Goal: Task Accomplishment & Management: Use online tool/utility

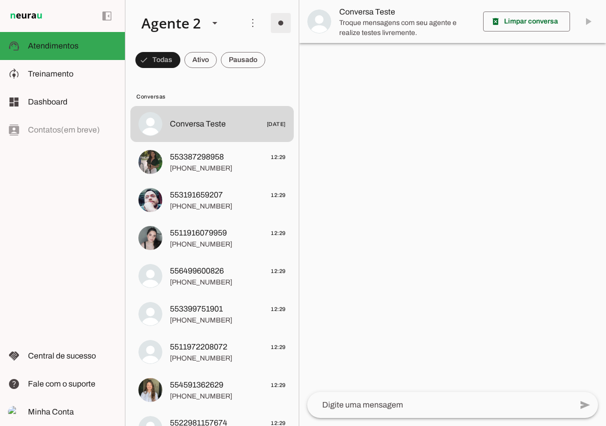
click at [283, 22] on span at bounding box center [281, 23] width 24 height 24
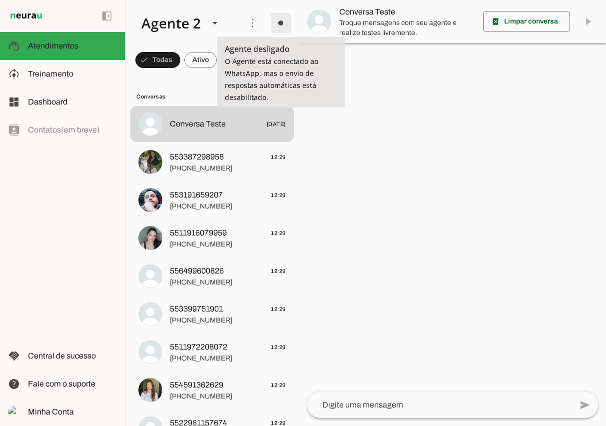
click at [283, 22] on span at bounding box center [281, 23] width 24 height 24
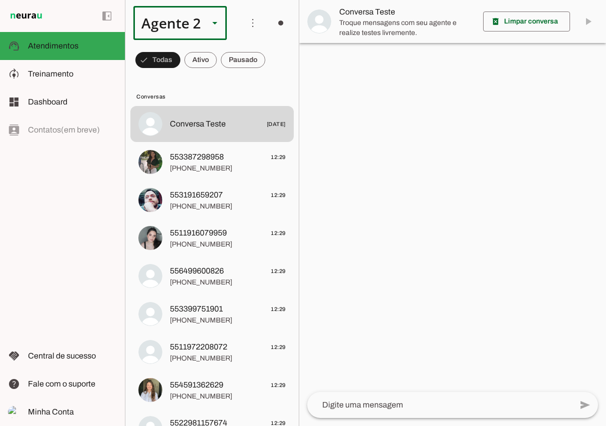
click at [170, 35] on div "Agente 2" at bounding box center [166, 23] width 67 height 34
click at [0, 0] on slot "Agente 1" at bounding box center [0, 0] width 0 height 0
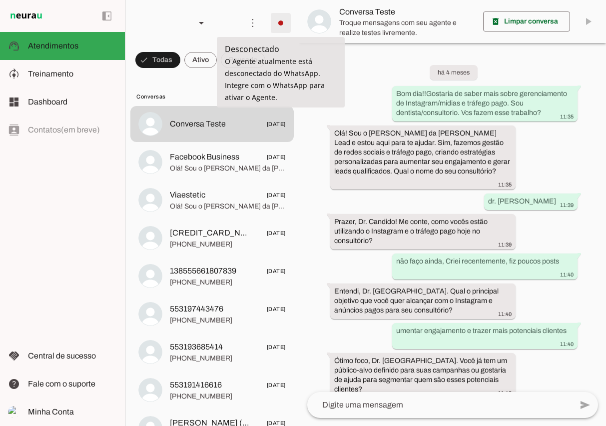
click at [280, 26] on span at bounding box center [281, 23] width 24 height 24
click at [404, 46] on slot at bounding box center [424, 61] width 40 height 36
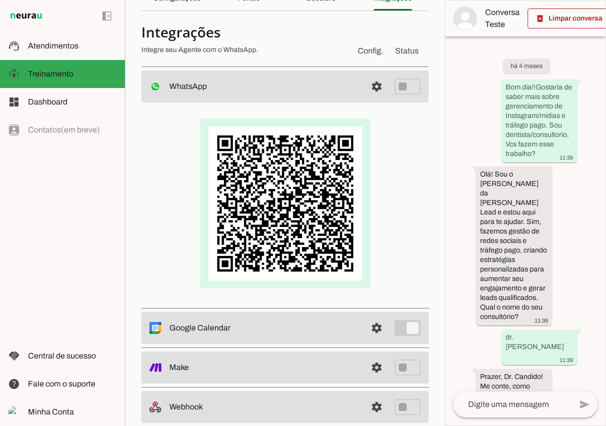
scroll to position [57, 0]
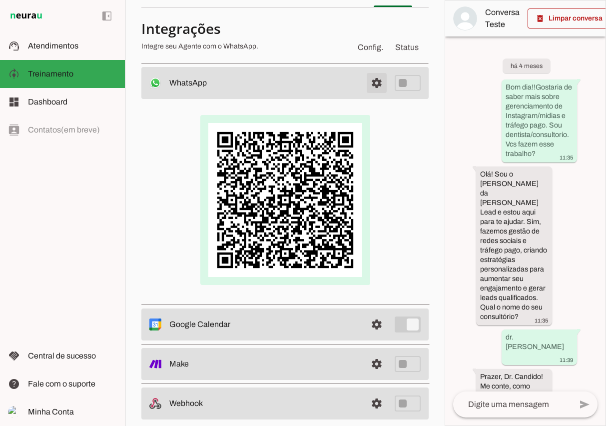
click at [378, 83] on span at bounding box center [377, 83] width 24 height 24
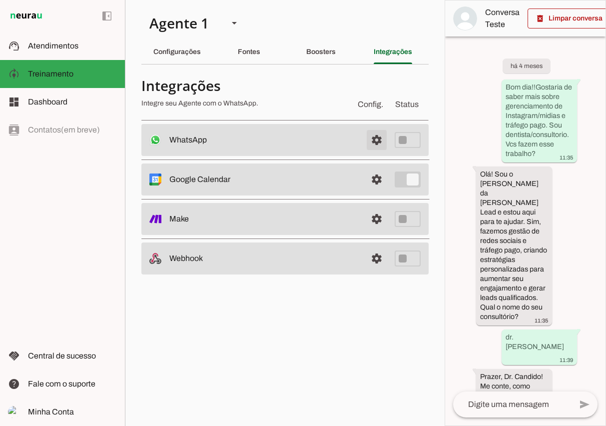
click at [379, 134] on span at bounding box center [377, 140] width 24 height 24
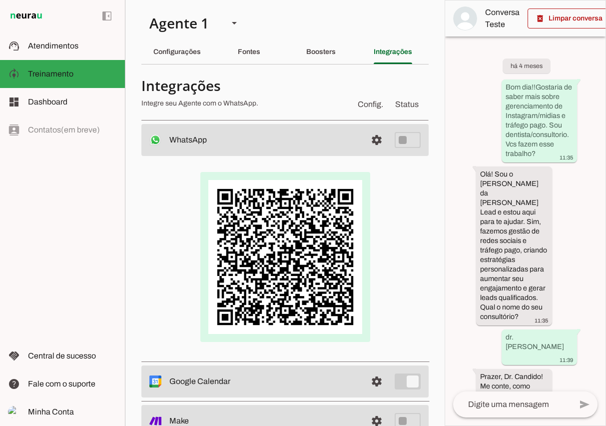
click at [312, 209] on img at bounding box center [285, 257] width 170 height 170
